Goal: Information Seeking & Learning: Learn about a topic

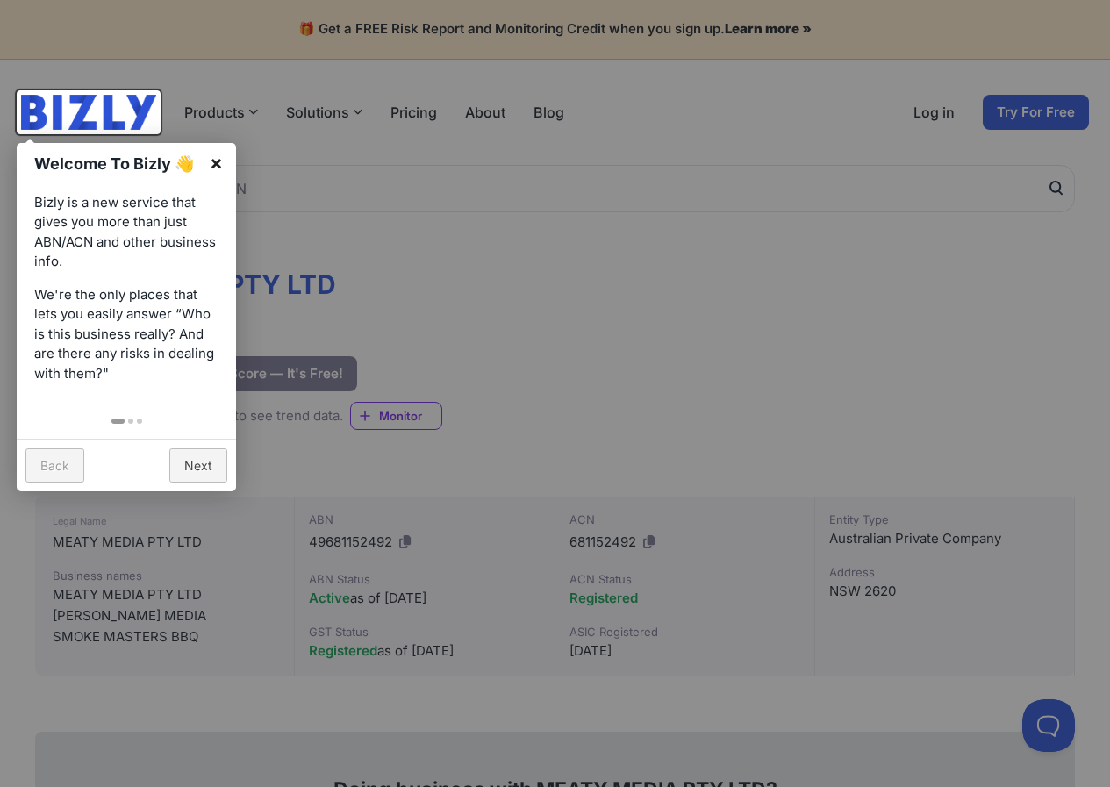
click at [208, 160] on link "×" at bounding box center [216, 162] width 39 height 39
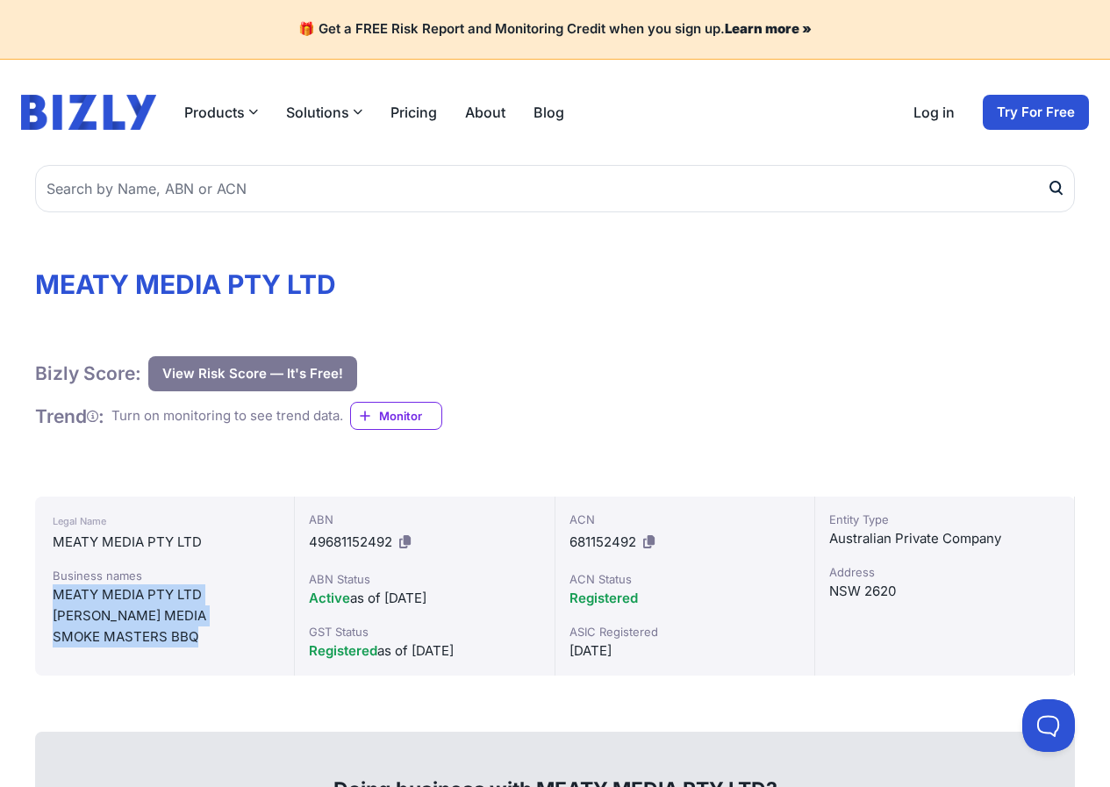
drag, startPoint x: 54, startPoint y: 598, endPoint x: 220, endPoint y: 631, distance: 170.0
click at [220, 631] on div "Business names MEATY MEDIA PTY LTD [PERSON_NAME] MEDIA SMOKE MASTERS BBQ" at bounding box center [165, 607] width 224 height 81
click at [213, 562] on div "Legal Name MEATY MEDIA PTY LTD Business names MEATY MEDIA PTY LTD [PERSON_NAME]…" at bounding box center [165, 586] width 260 height 179
drag, startPoint x: 50, startPoint y: 620, endPoint x: 158, endPoint y: 614, distance: 108.1
click at [158, 614] on div "Legal Name MEATY MEDIA PTY LTD Business names MEATY MEDIA PTY LTD [PERSON_NAME]…" at bounding box center [165, 586] width 260 height 179
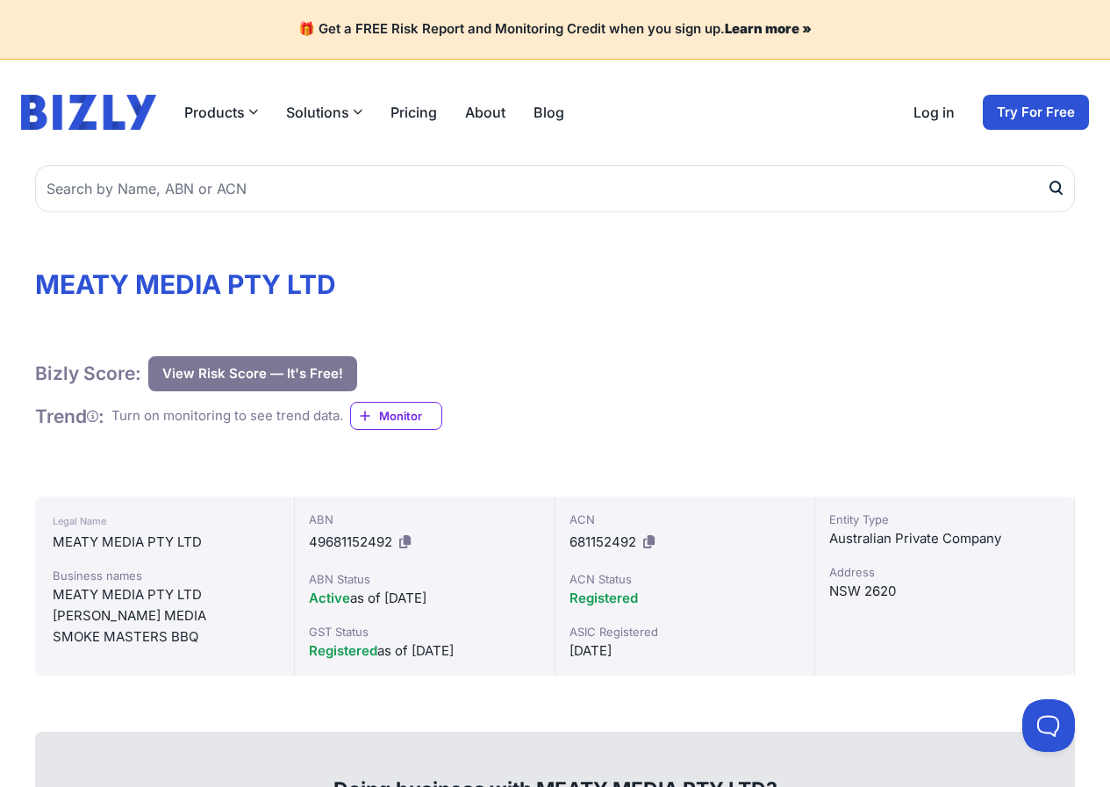
click at [176, 607] on div "[PERSON_NAME] MEDIA" at bounding box center [165, 615] width 224 height 21
click at [115, 641] on div "SMOKE MASTERS BBQ" at bounding box center [165, 637] width 224 height 21
